Goal: Communication & Community: Answer question/provide support

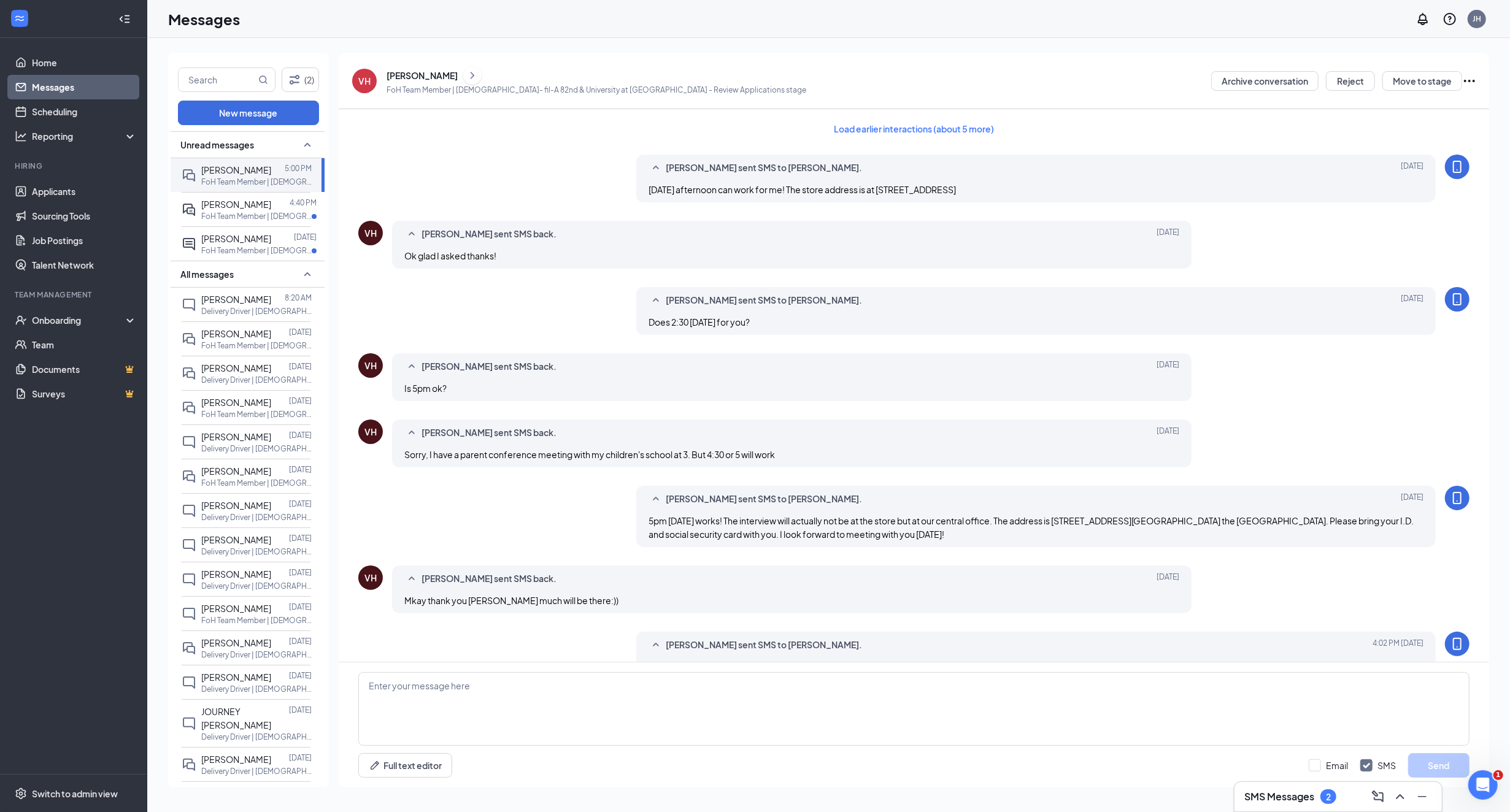
scroll to position [163, 0]
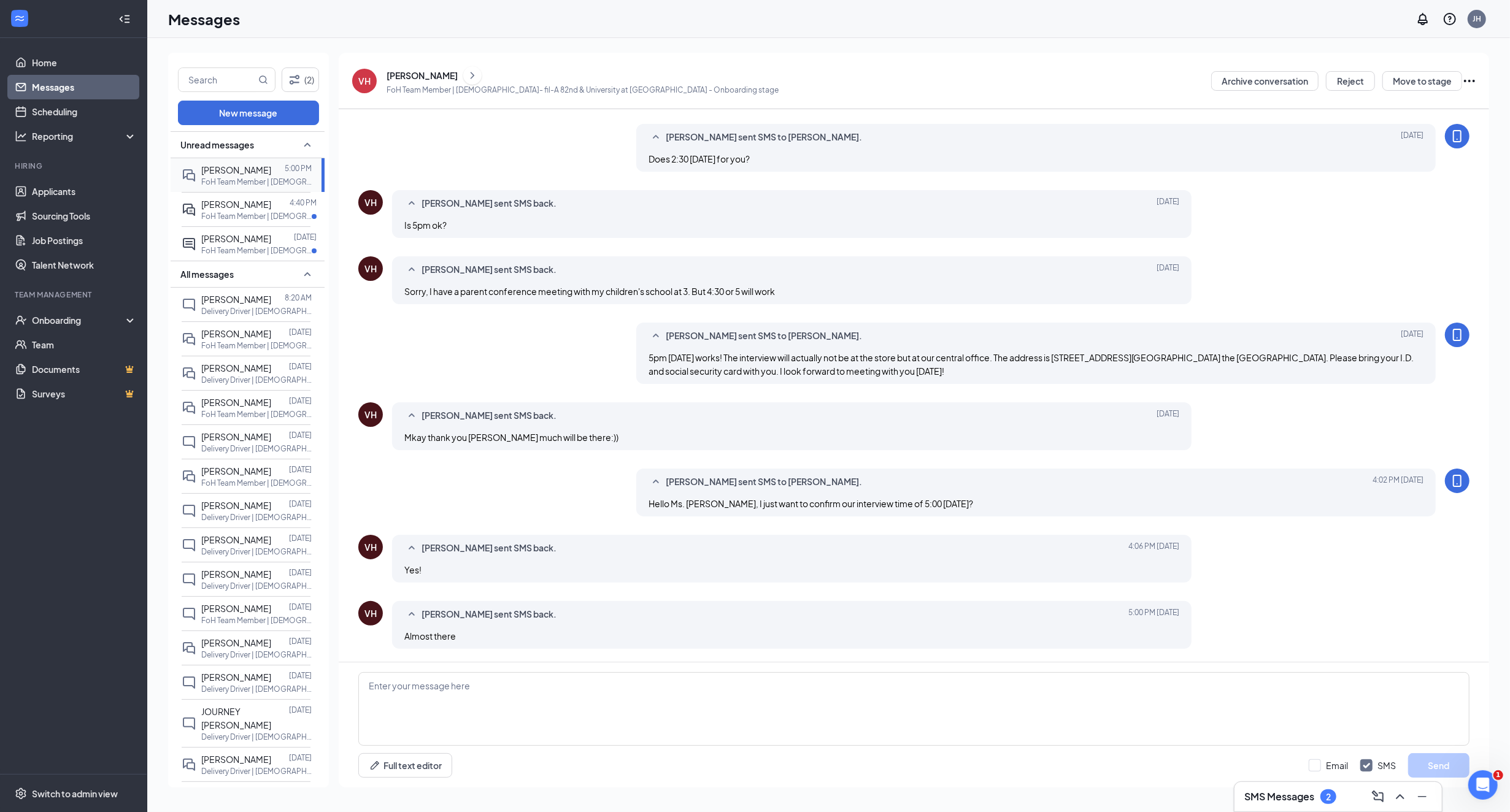
click at [250, 170] on span "[PERSON_NAME]" at bounding box center [236, 170] width 70 height 11
click at [224, 207] on span "[PERSON_NAME]" at bounding box center [236, 204] width 70 height 11
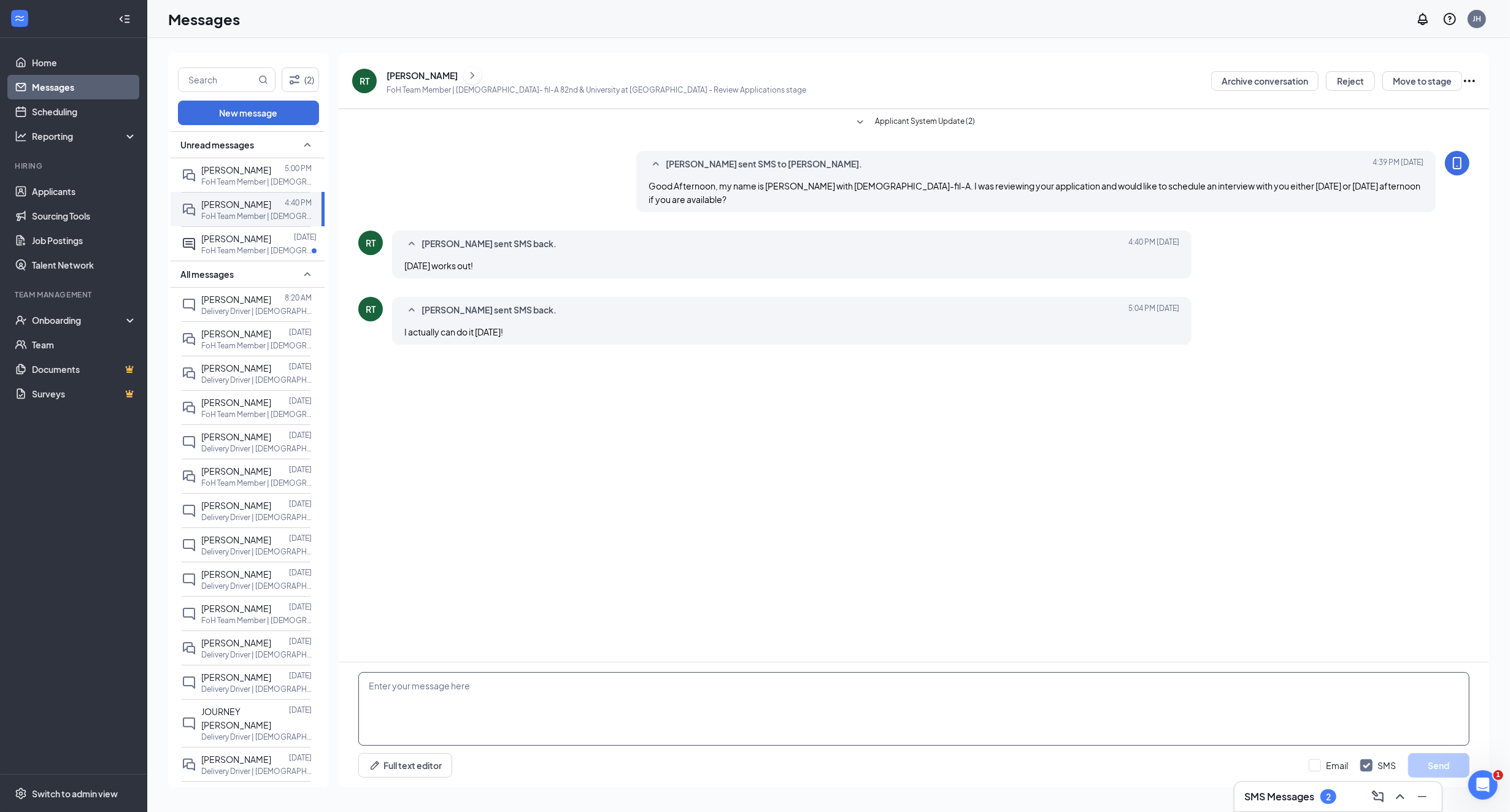
click at [462, 724] on textarea at bounding box center [914, 709] width 1111 height 73
click at [636, 697] on textarea "Hey [PERSON_NAME], apologies for the late reply. Would [DATE] at" at bounding box center [914, 709] width 1111 height 73
type textarea "Hey [PERSON_NAME], apologies for the late reply. Would [DATE] at 3:30 work for …"
click at [1452, 764] on button "Send" at bounding box center [1439, 766] width 61 height 24
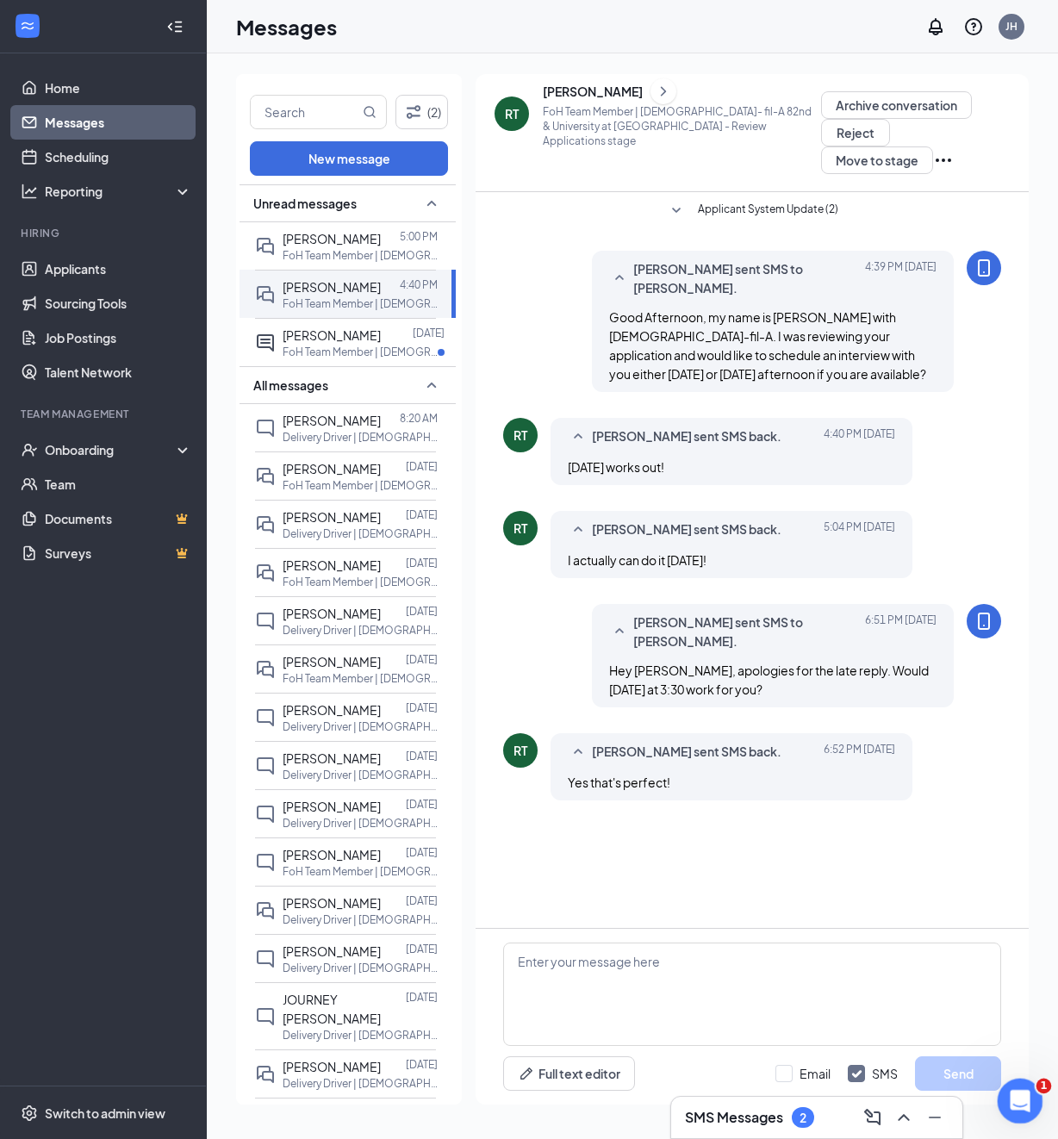
click at [1022, 1098] on icon "Open Intercom Messenger" at bounding box center [1018, 1098] width 28 height 28
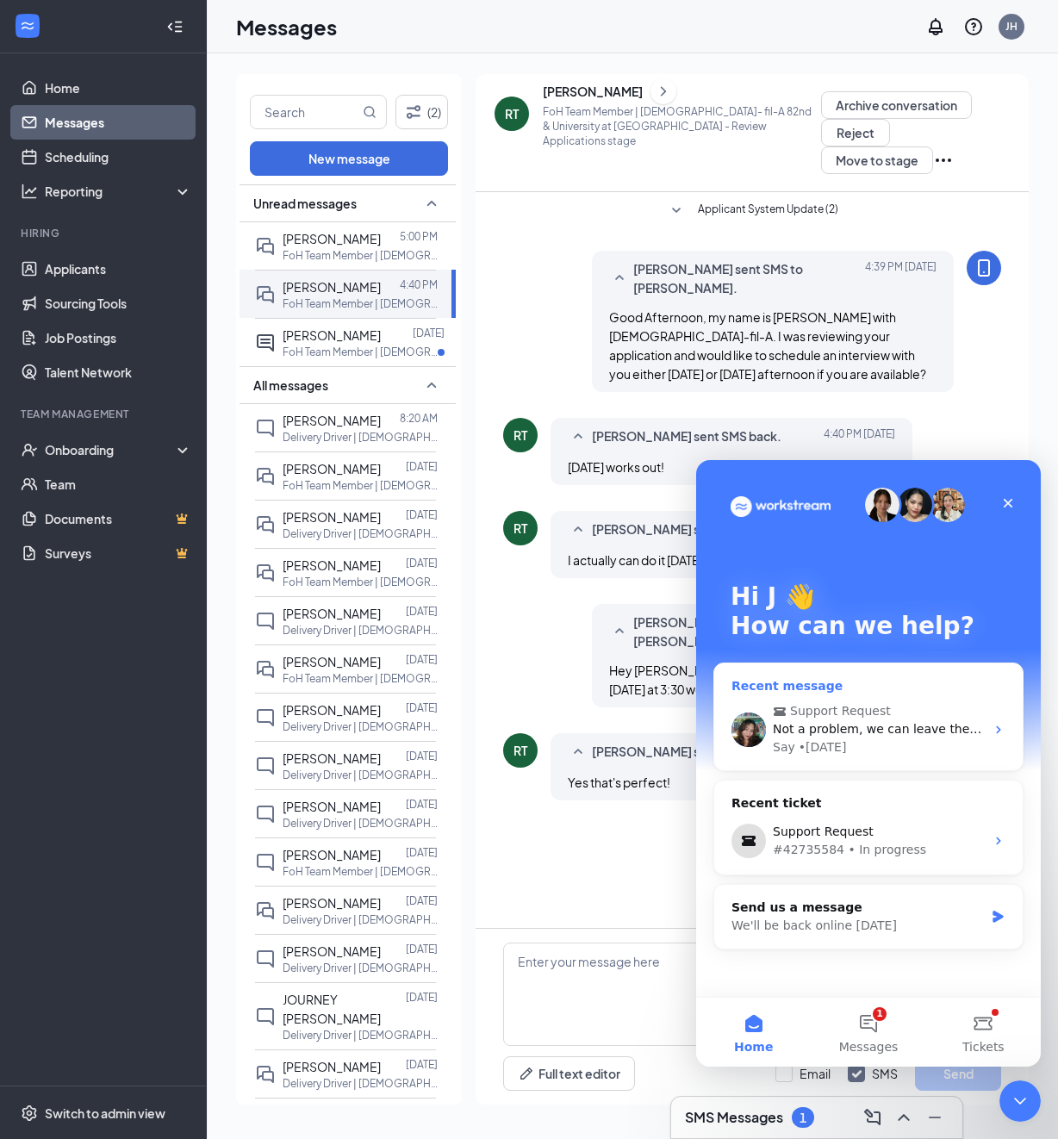
click at [832, 732] on span "Not a problem, we can leave the ticket open. You can always get back to me." at bounding box center [1006, 729] width 466 height 14
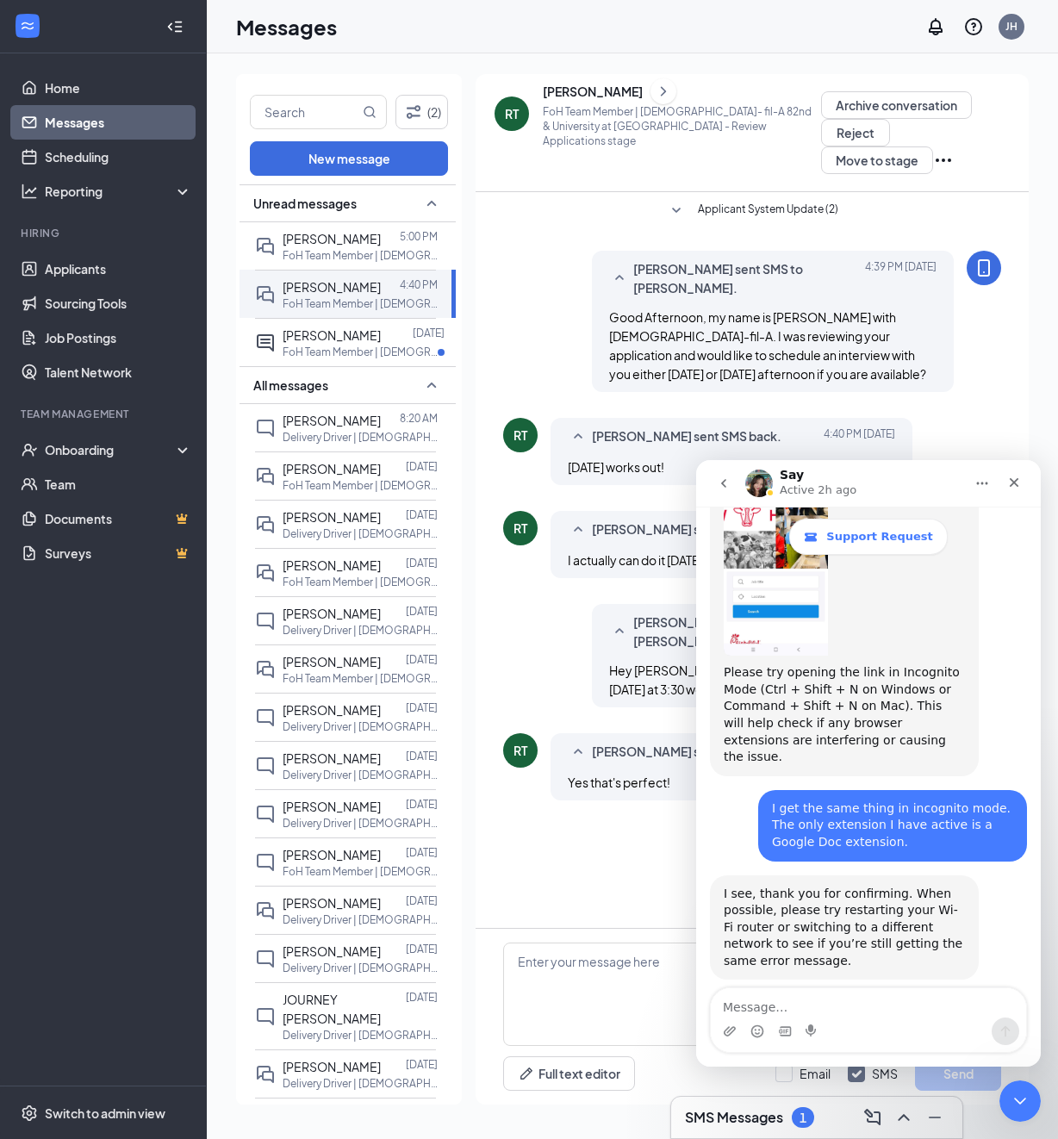
scroll to position [2524, 0]
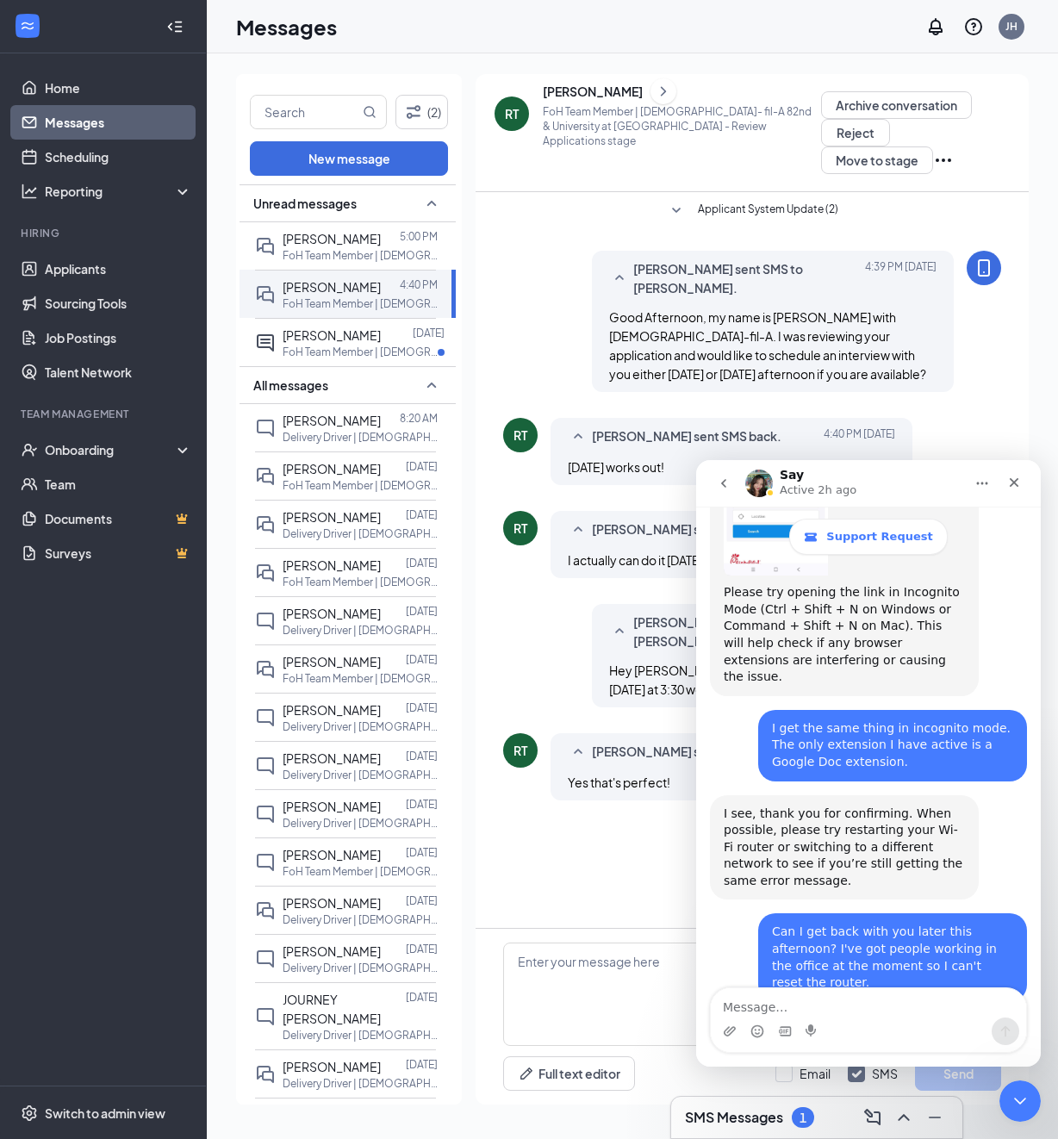
click at [791, 1004] on textarea "Message…" at bounding box center [868, 1002] width 315 height 29
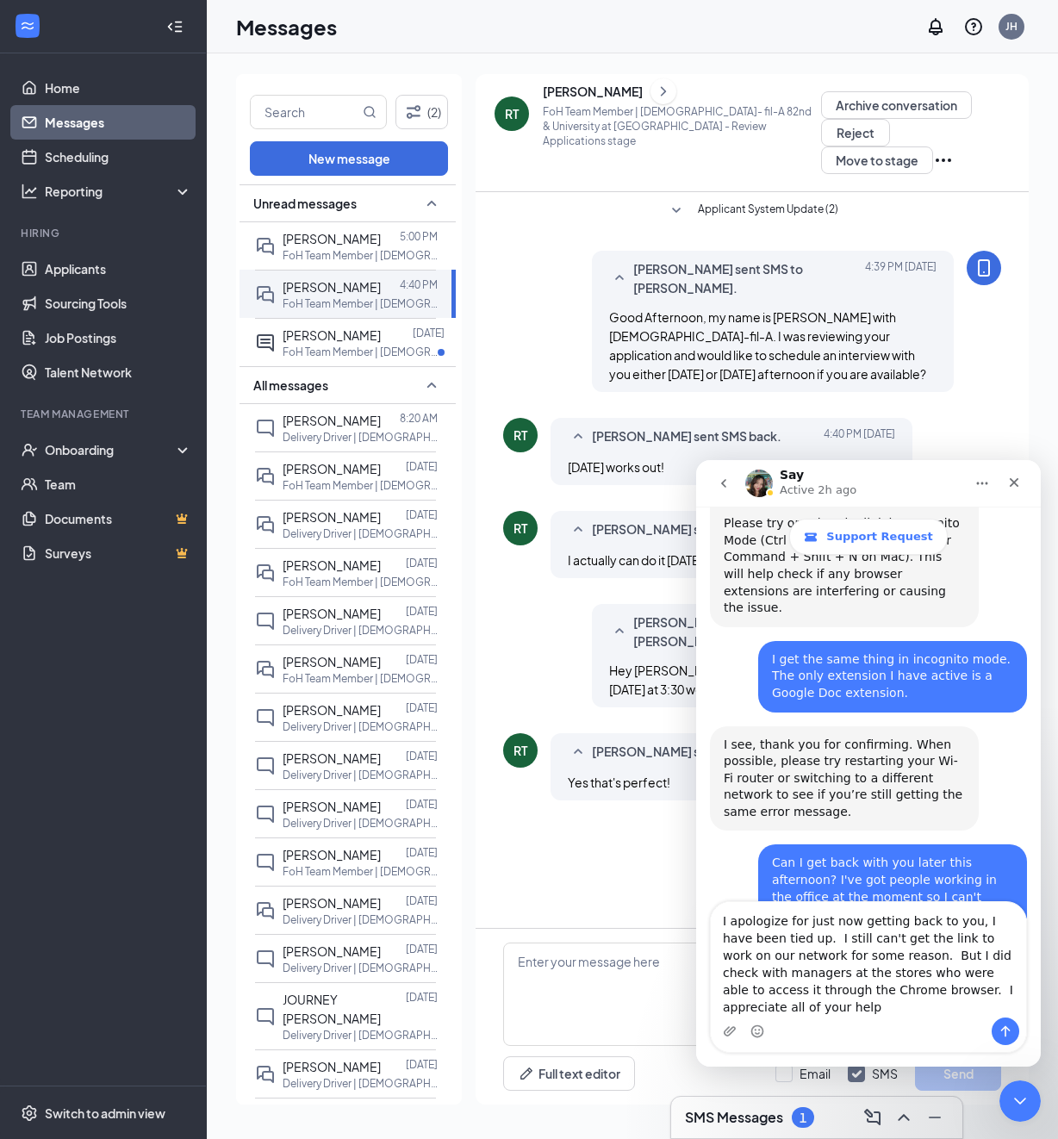
scroll to position [2610, 0]
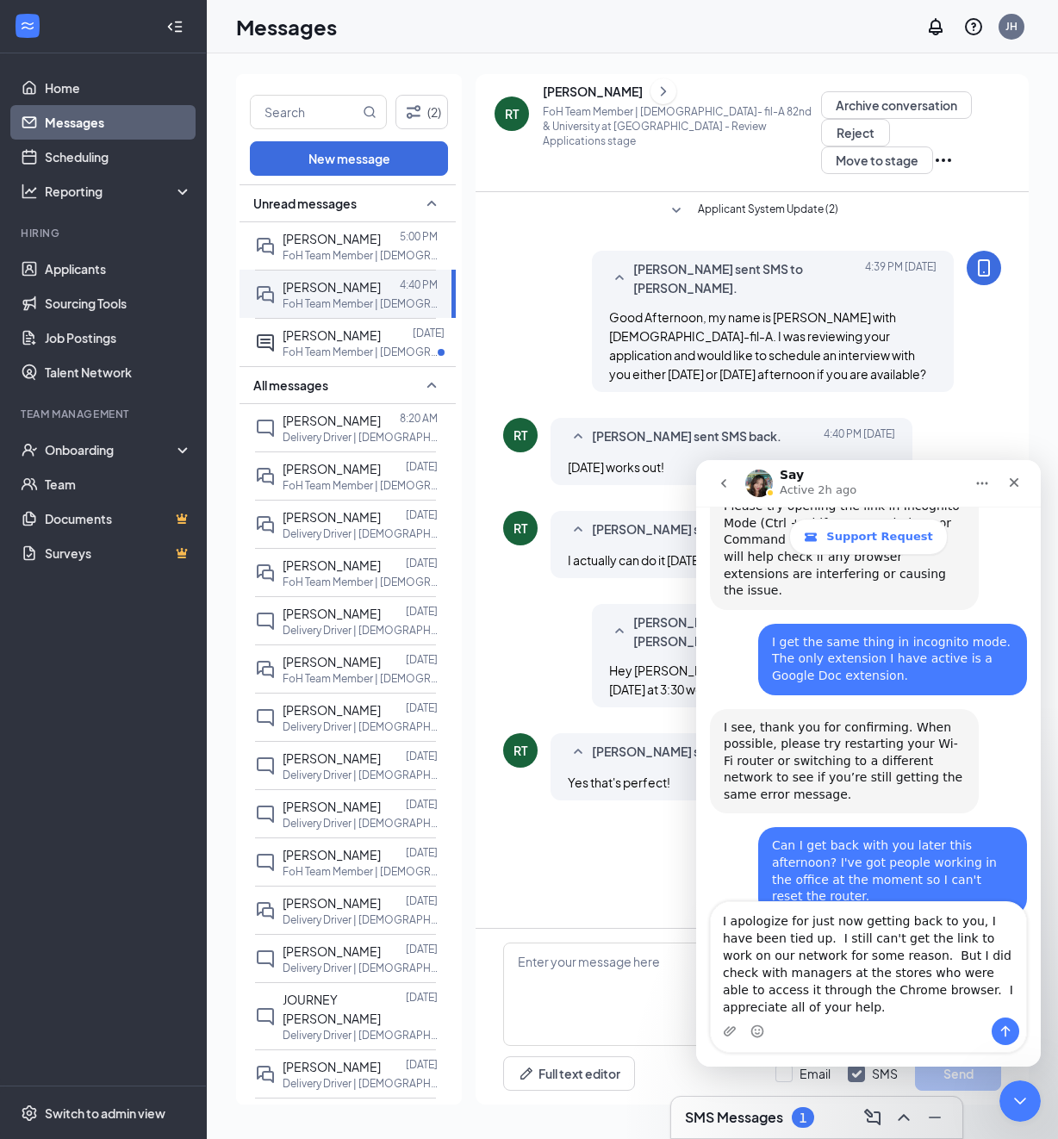
type textarea "I apologize for just now getting back to you, I have been tied up. I still can'…"
click at [999, 1025] on icon "Send a message…" at bounding box center [1005, 1031] width 14 height 14
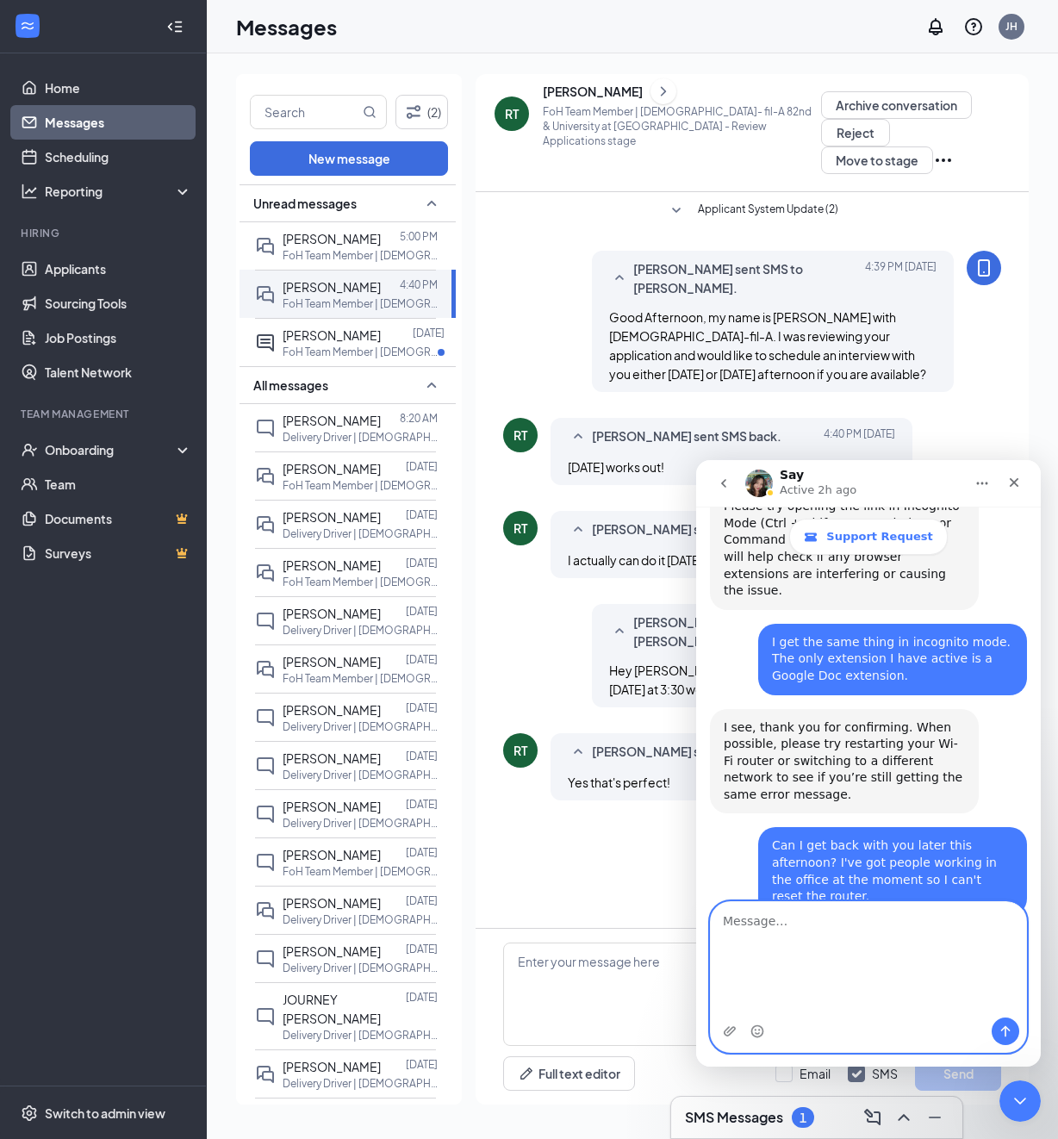
scroll to position [2682, 0]
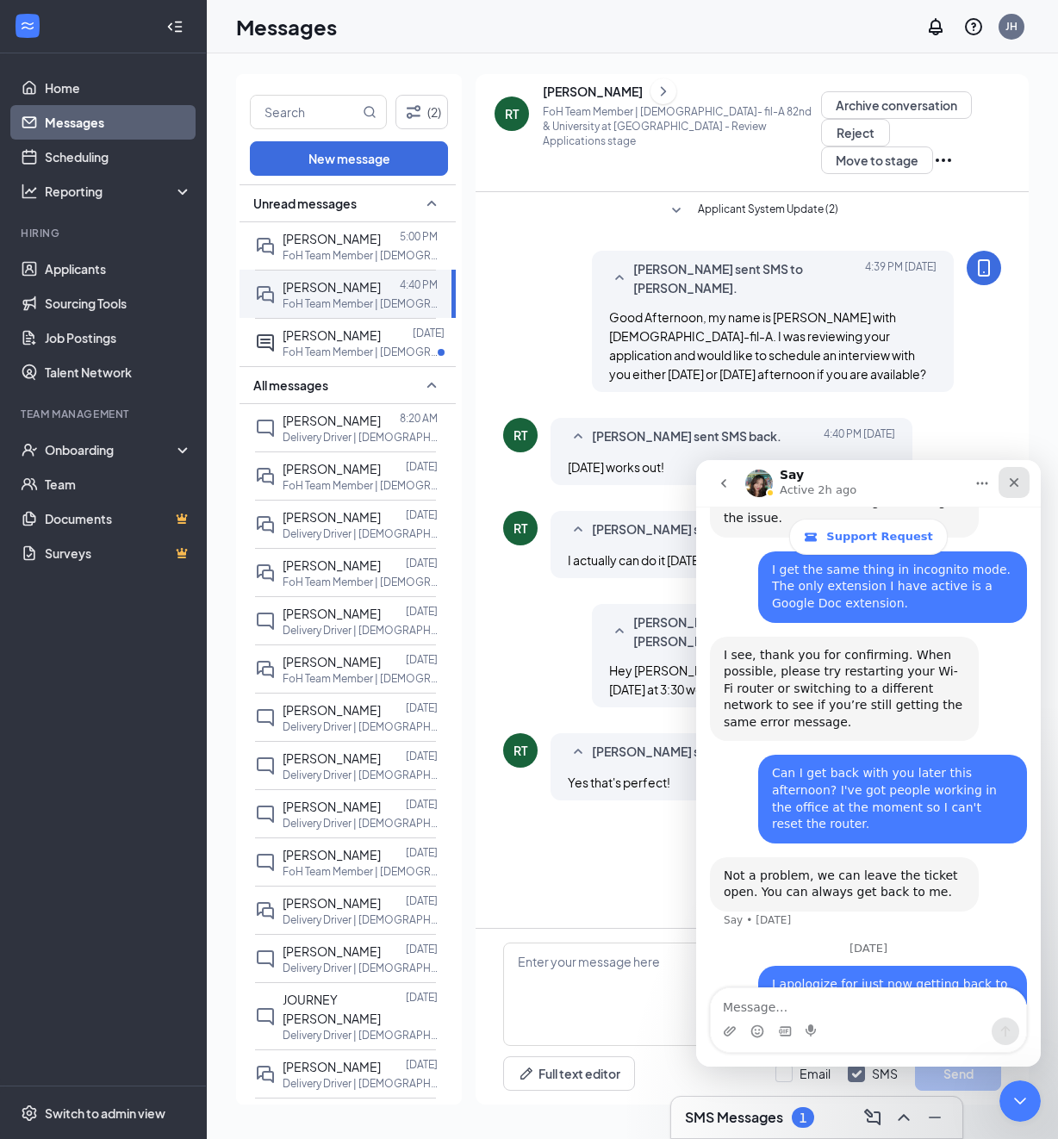
click at [1018, 482] on icon "Close" at bounding box center [1014, 482] width 14 height 14
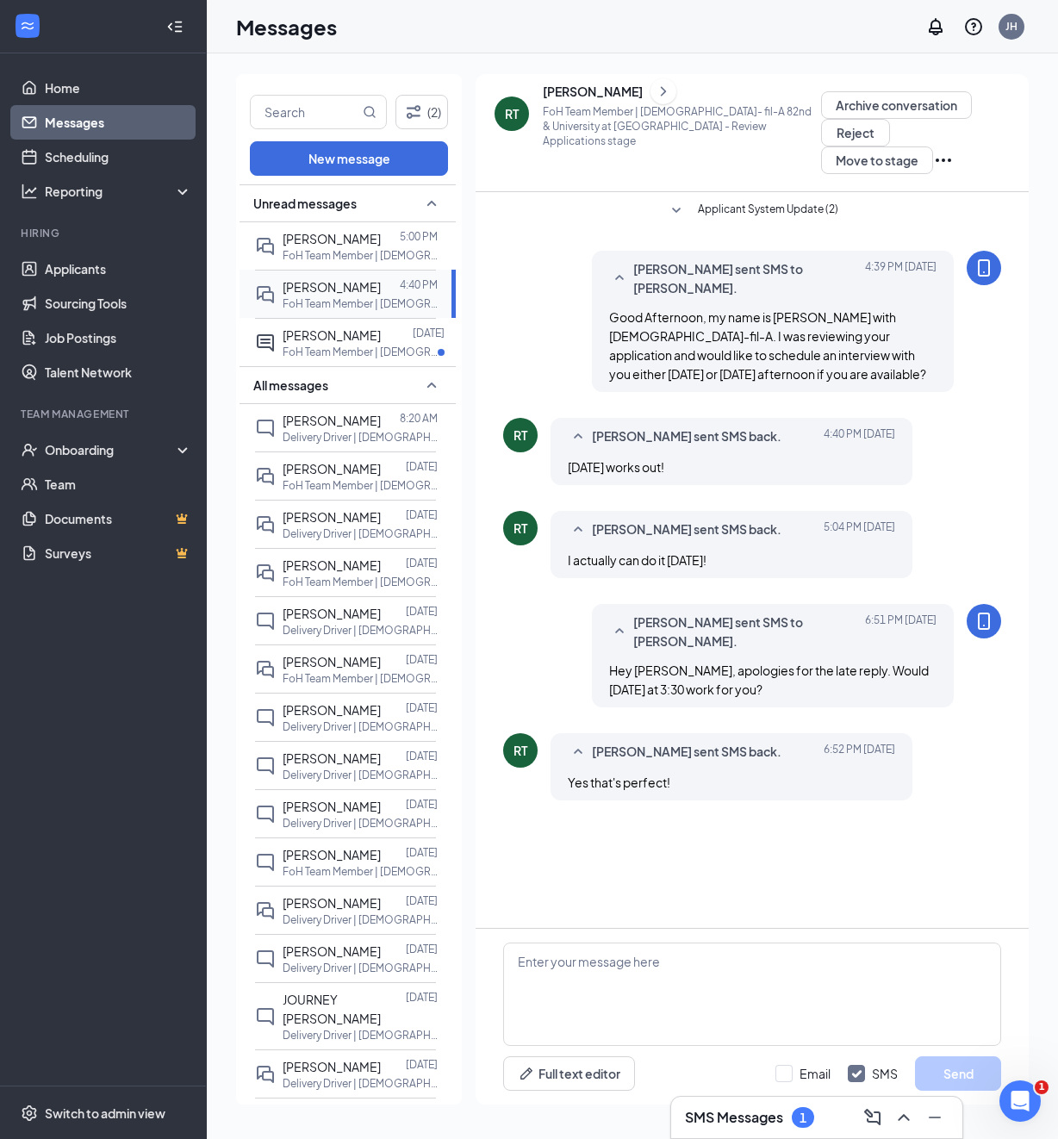
click at [332, 297] on p "FoH Team Member | [DEMOGRAPHIC_DATA]- fil-A 82nd & University at [GEOGRAPHIC_DA…" at bounding box center [360, 303] width 155 height 15
click at [649, 952] on textarea at bounding box center [752, 993] width 498 height 103
type textarea "A"
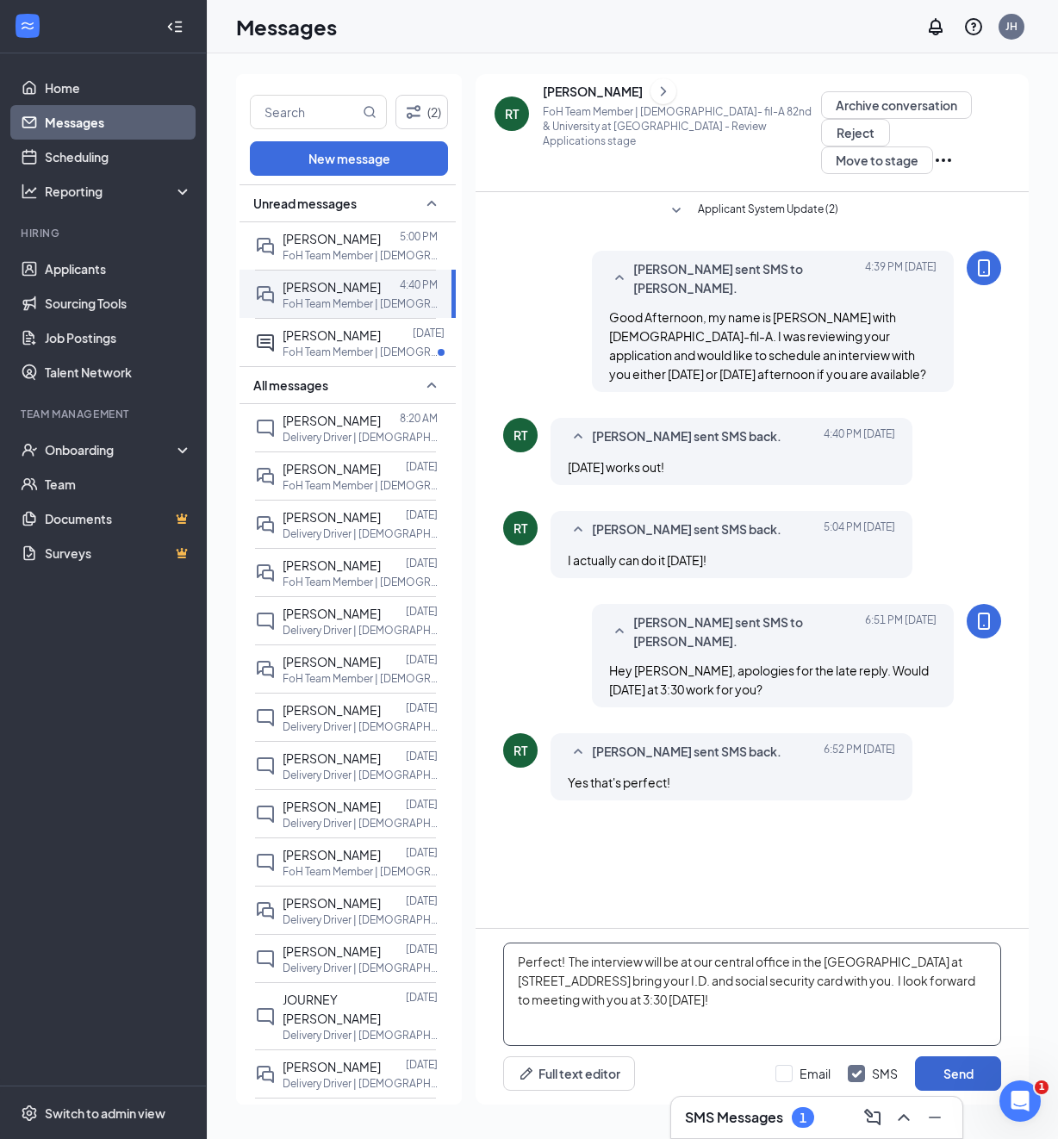
type textarea "Perfect! The interview will be at our central office in the [GEOGRAPHIC_DATA] a…"
click at [970, 1072] on button "Send" at bounding box center [958, 1073] width 86 height 34
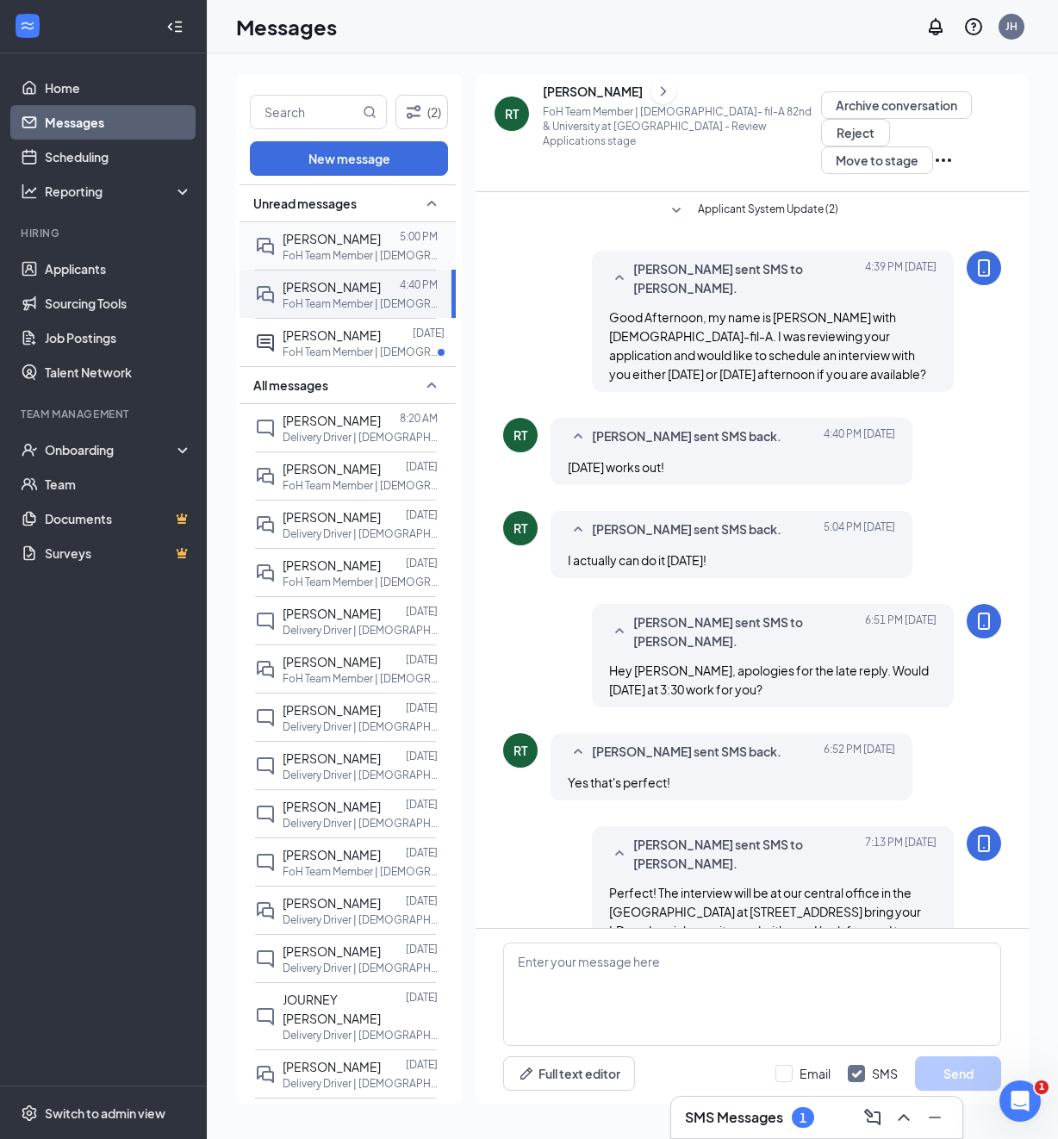
click at [345, 241] on span "[PERSON_NAME]" at bounding box center [332, 239] width 98 height 16
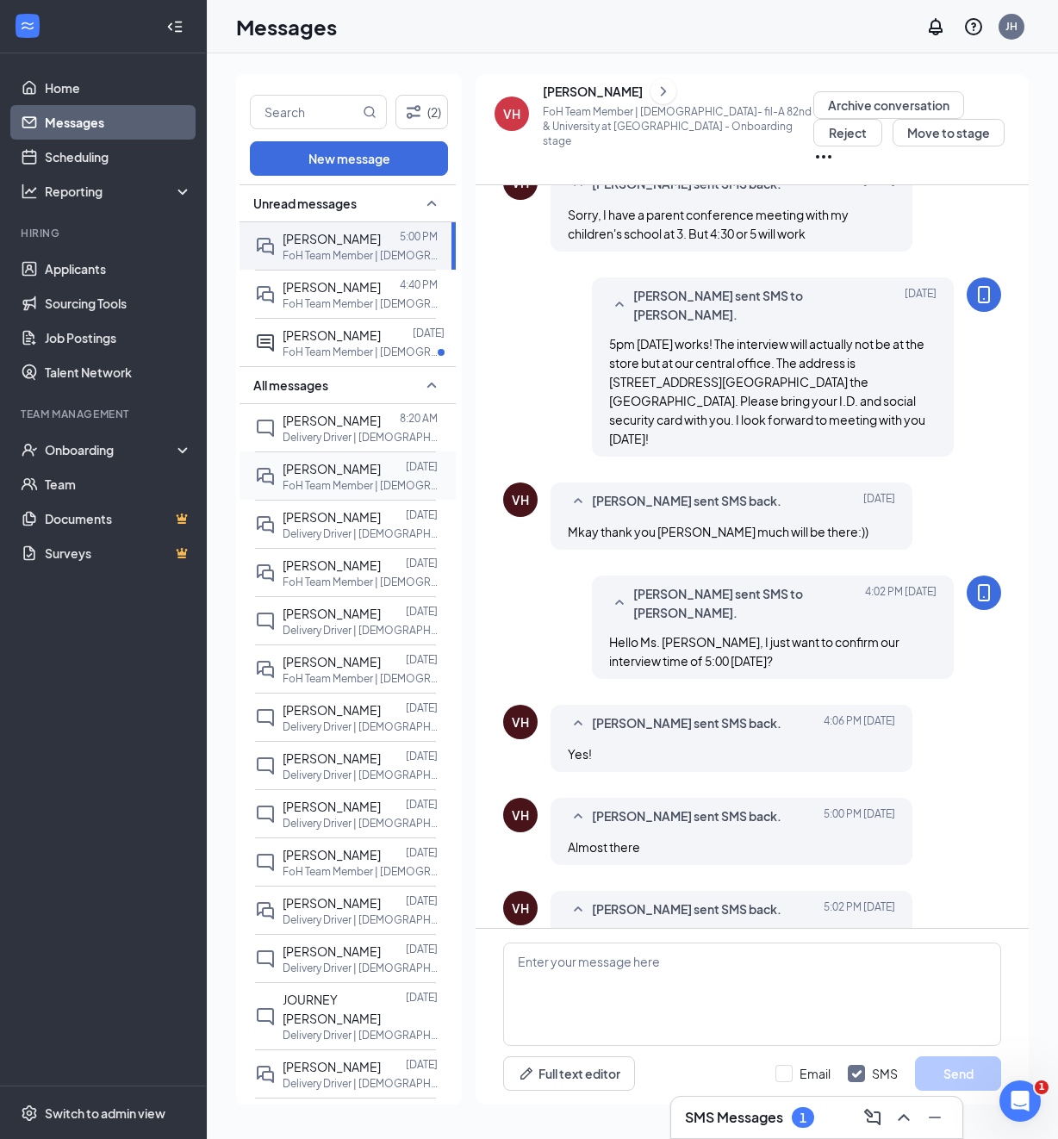
scroll to position [200, 0]
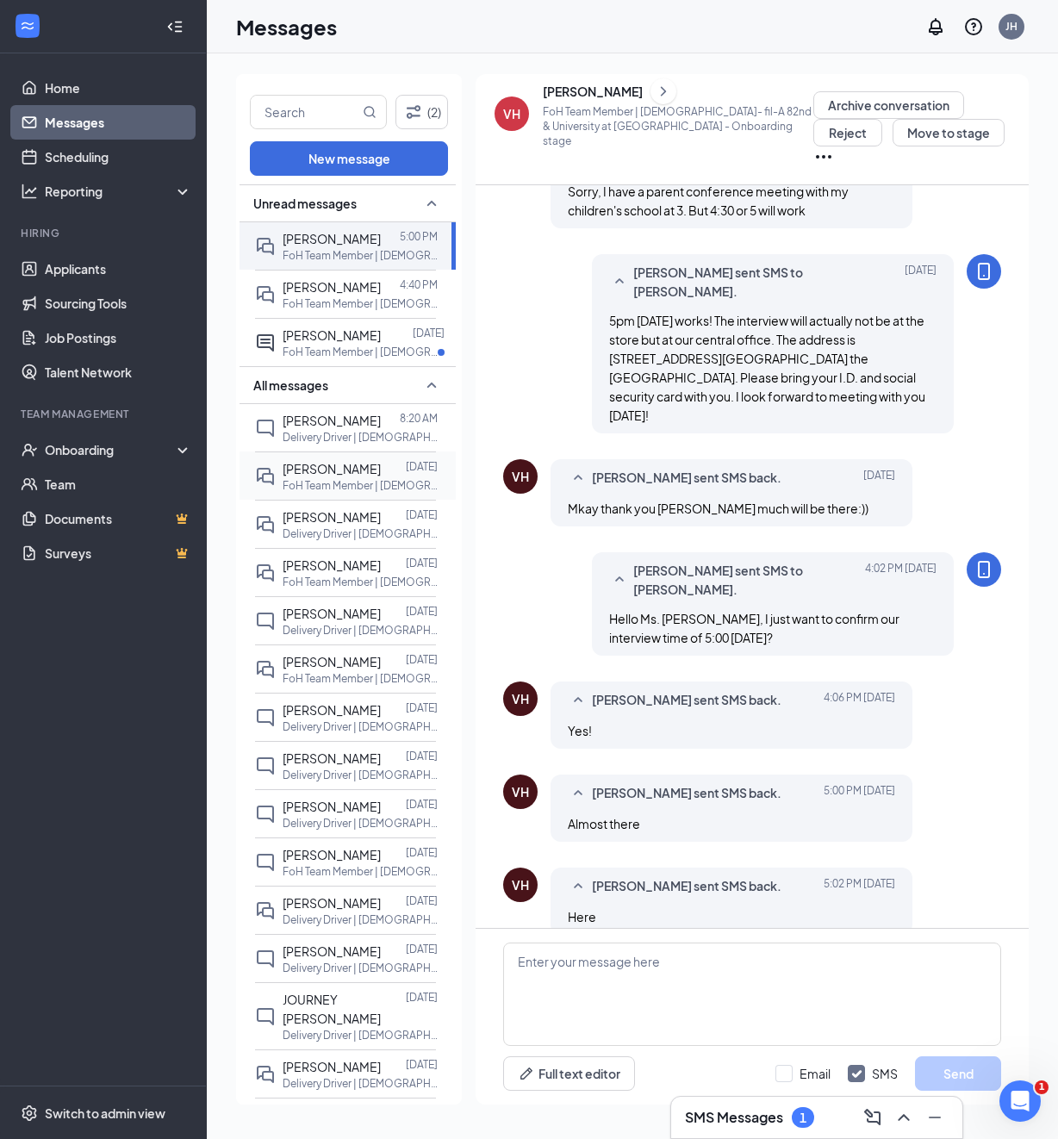
click at [381, 473] on div at bounding box center [393, 468] width 25 height 19
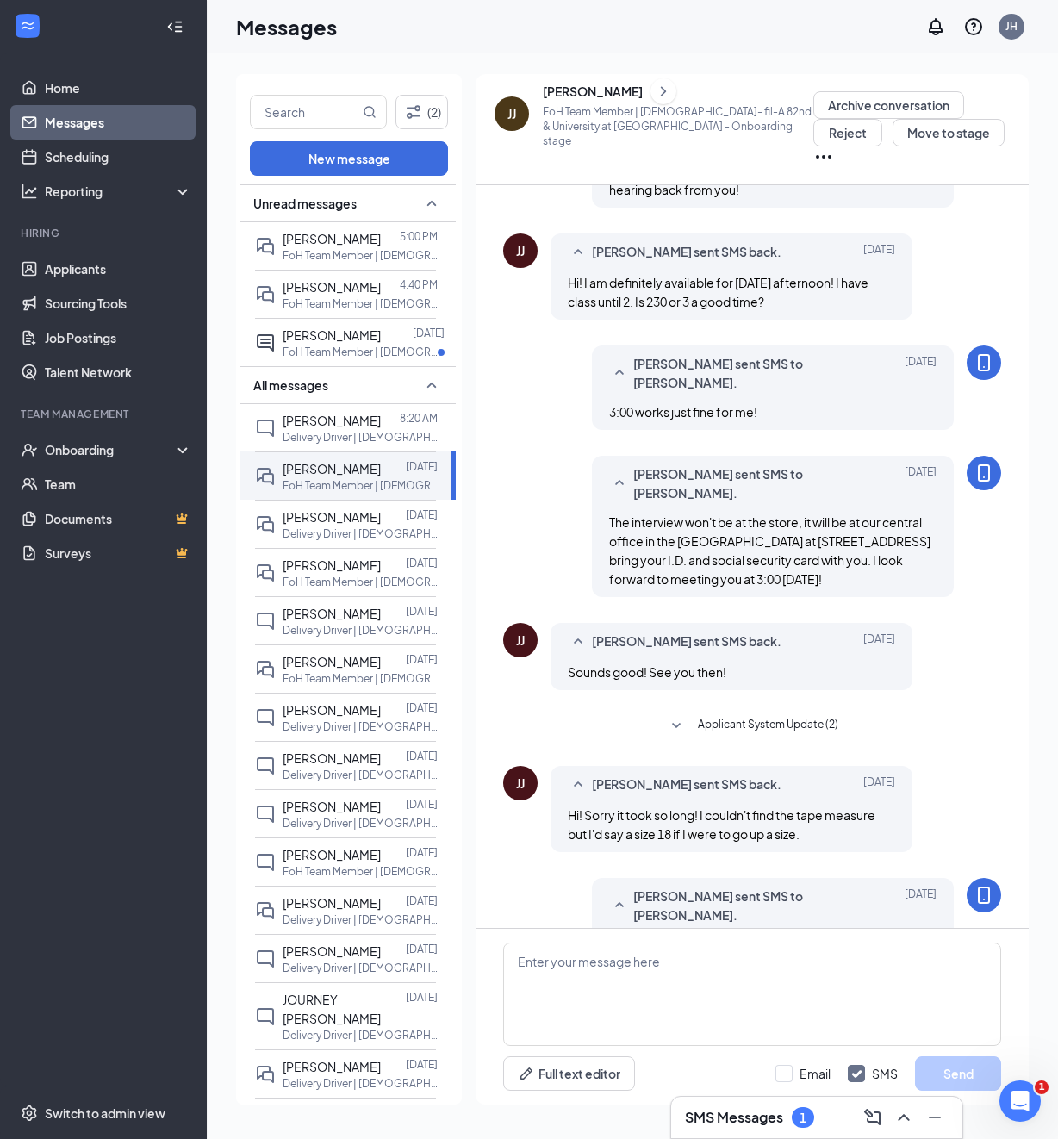
scroll to position [238, 0]
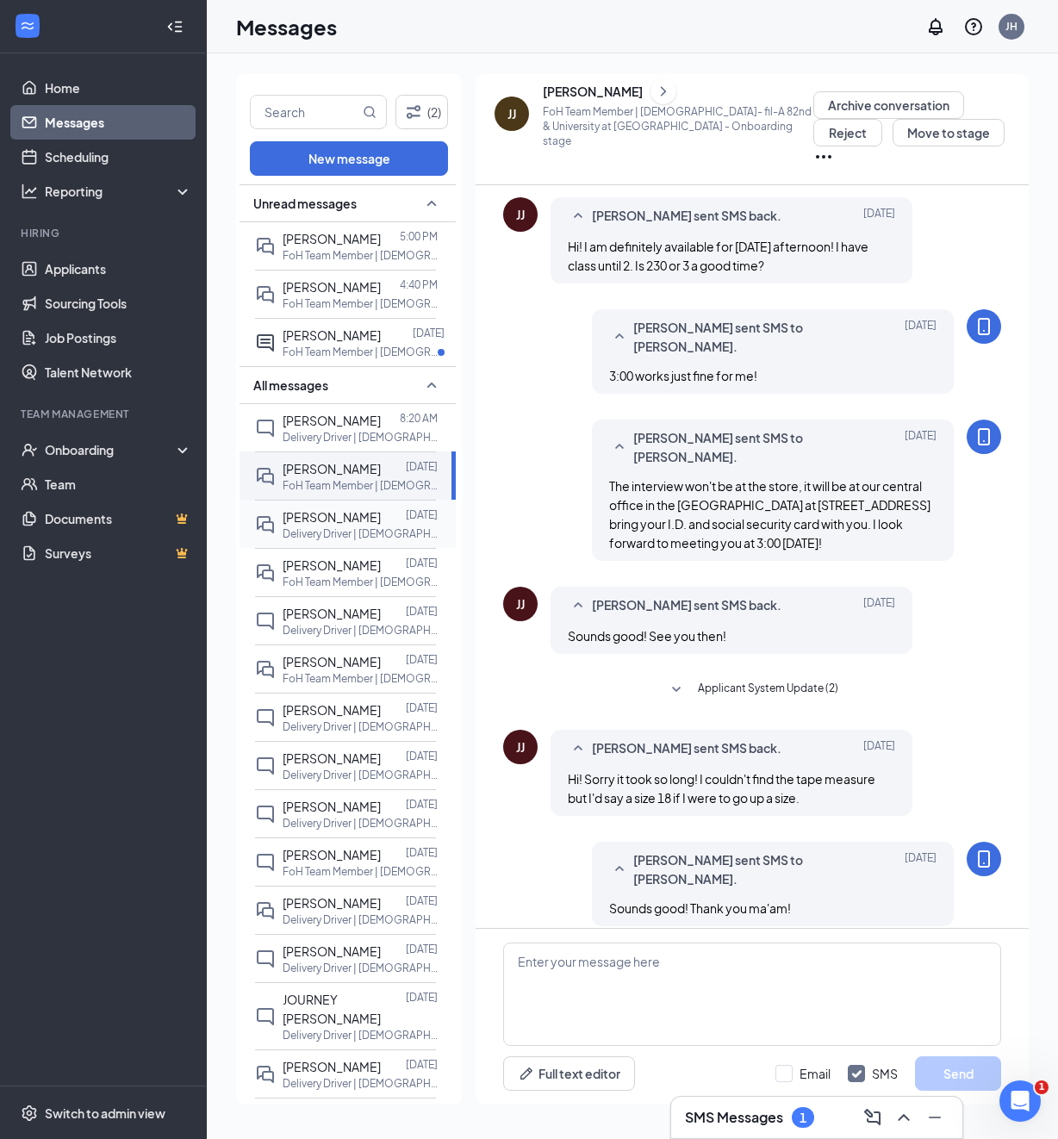
click at [325, 521] on span "[PERSON_NAME]" at bounding box center [332, 517] width 98 height 16
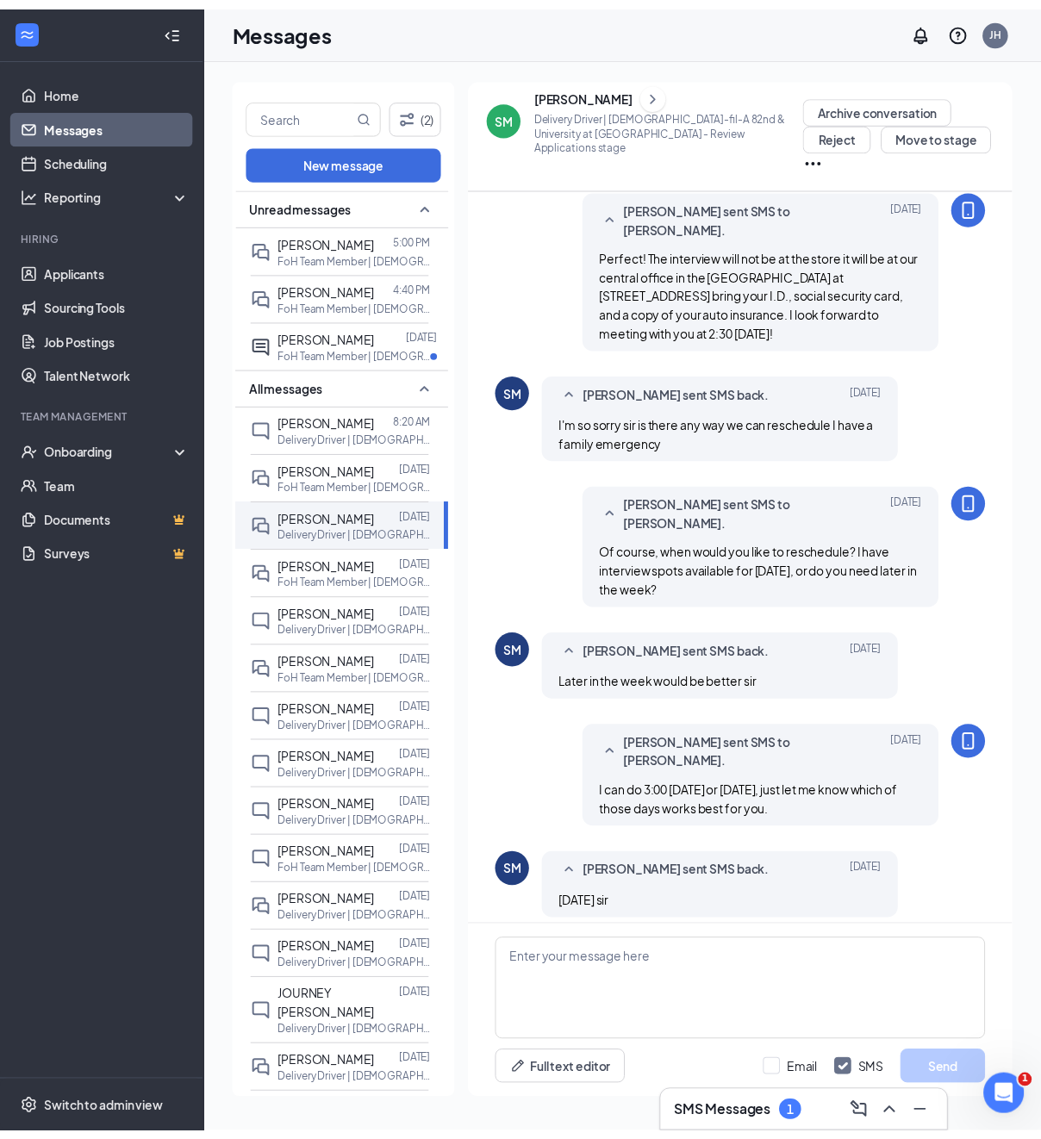
scroll to position [393, 0]
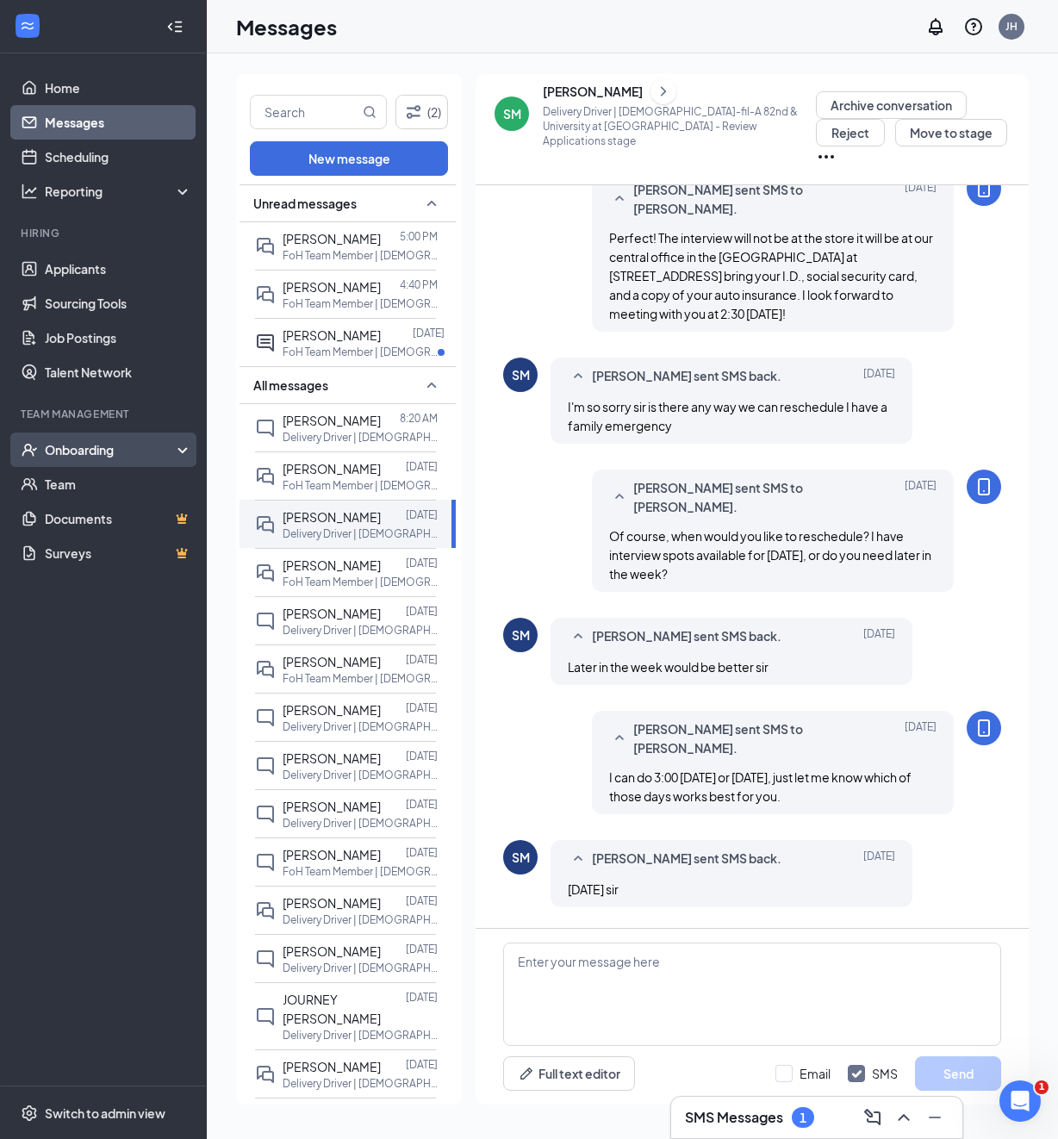
click at [76, 439] on div "Onboarding" at bounding box center [103, 449] width 207 height 34
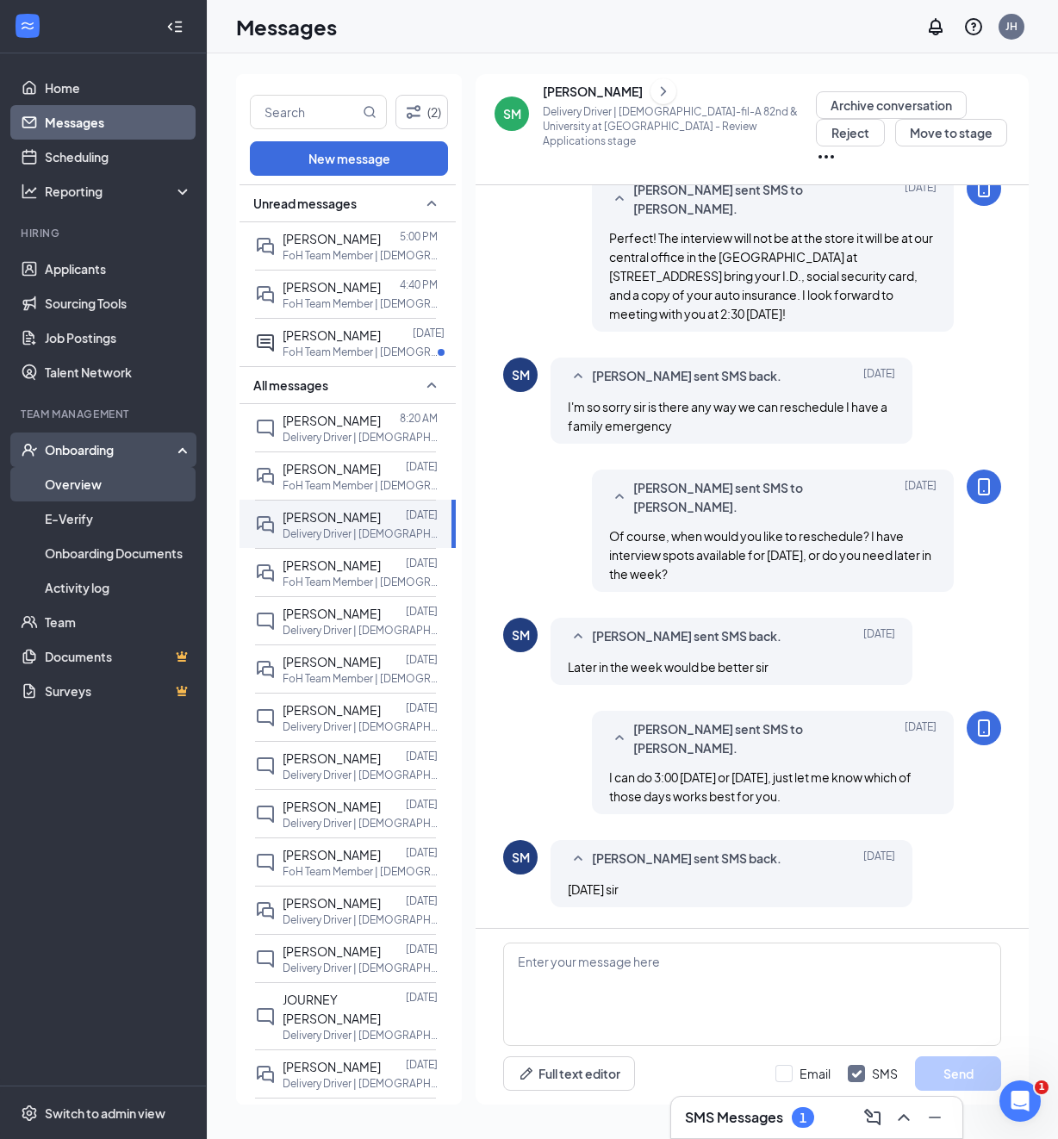
click at [84, 479] on link "Overview" at bounding box center [118, 484] width 147 height 34
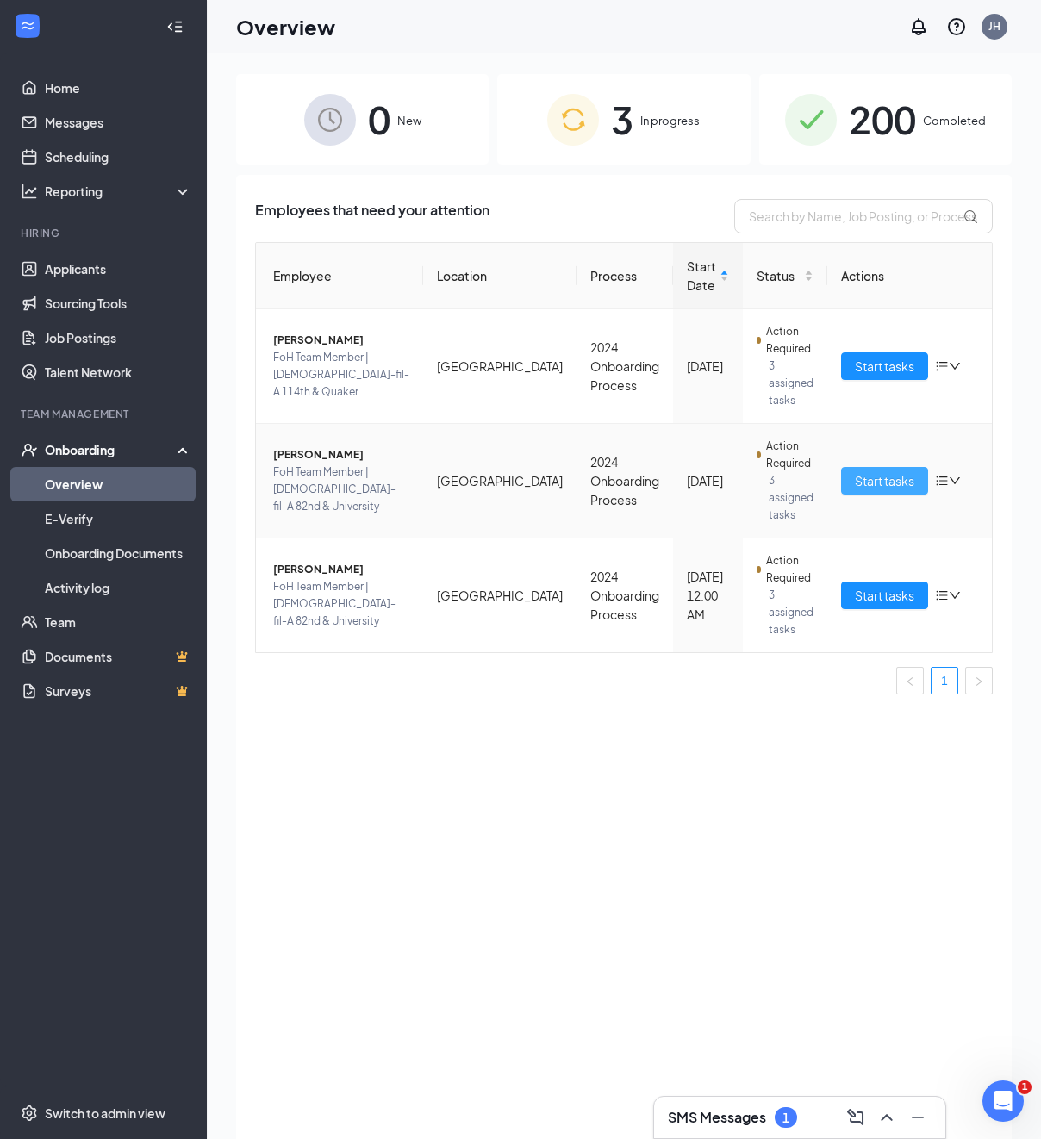
click at [868, 476] on span "Start tasks" at bounding box center [883, 480] width 59 height 19
